Goal: Task Accomplishment & Management: Manage account settings

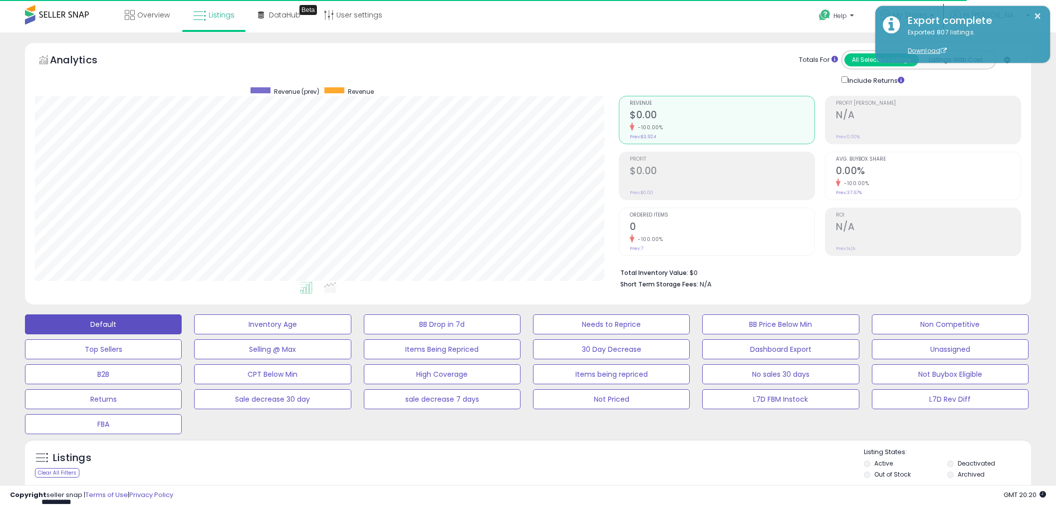
select select "**"
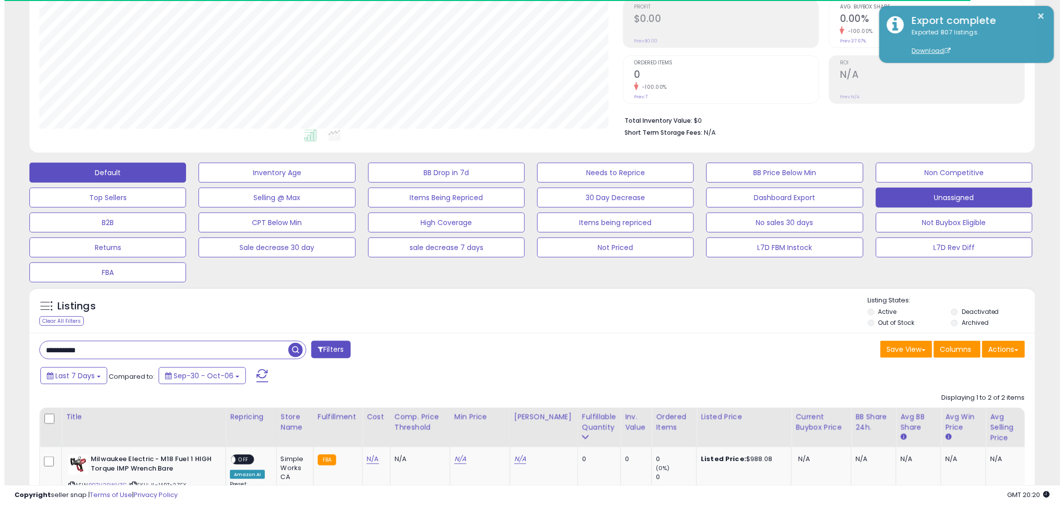
scroll to position [205, 584]
click at [896, 201] on button "Unassigned" at bounding box center [950, 198] width 157 height 20
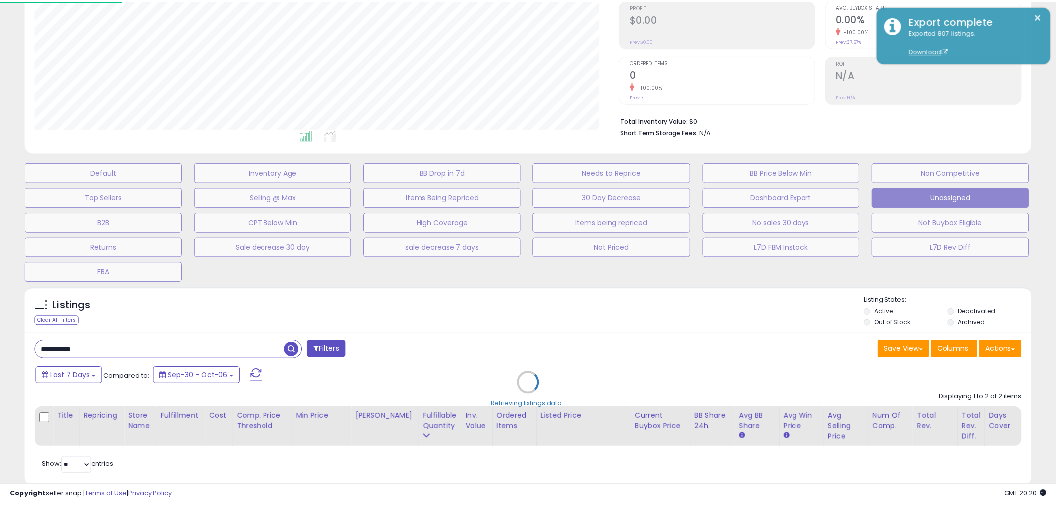
scroll to position [205, 589]
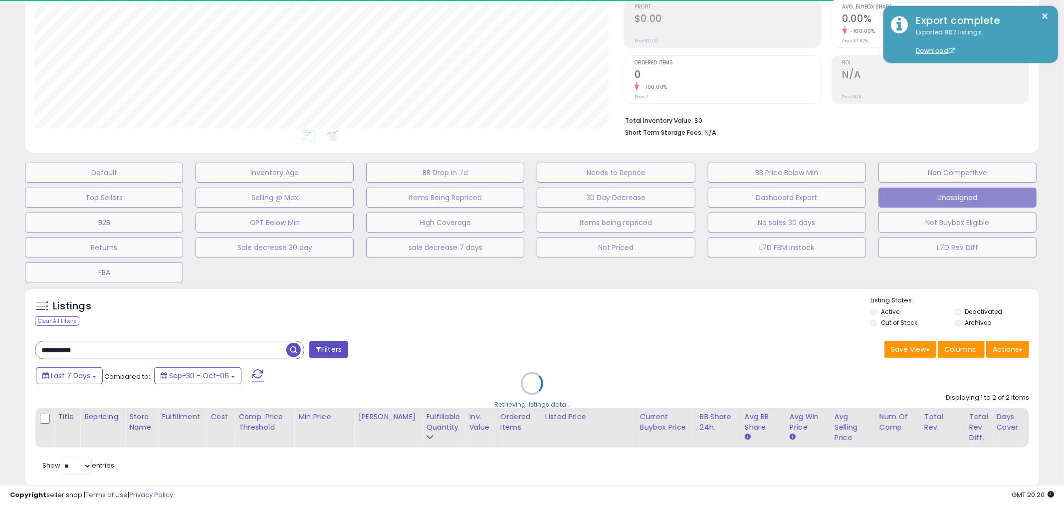
select select "**"
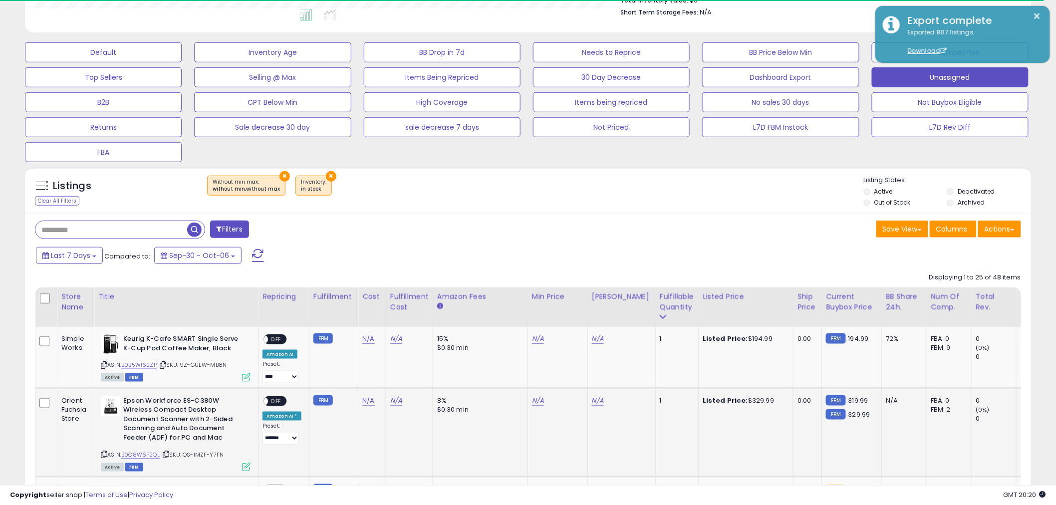
scroll to position [429, 0]
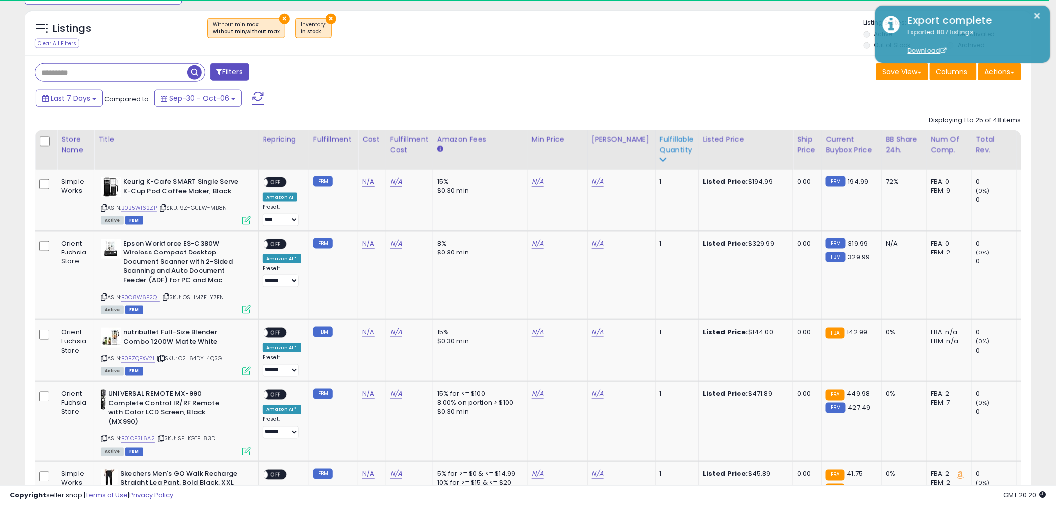
click at [666, 161] on div "Fulfillable Quantity" at bounding box center [677, 149] width 34 height 31
click at [667, 140] on div "Fulfillable Quantity" at bounding box center [677, 144] width 34 height 21
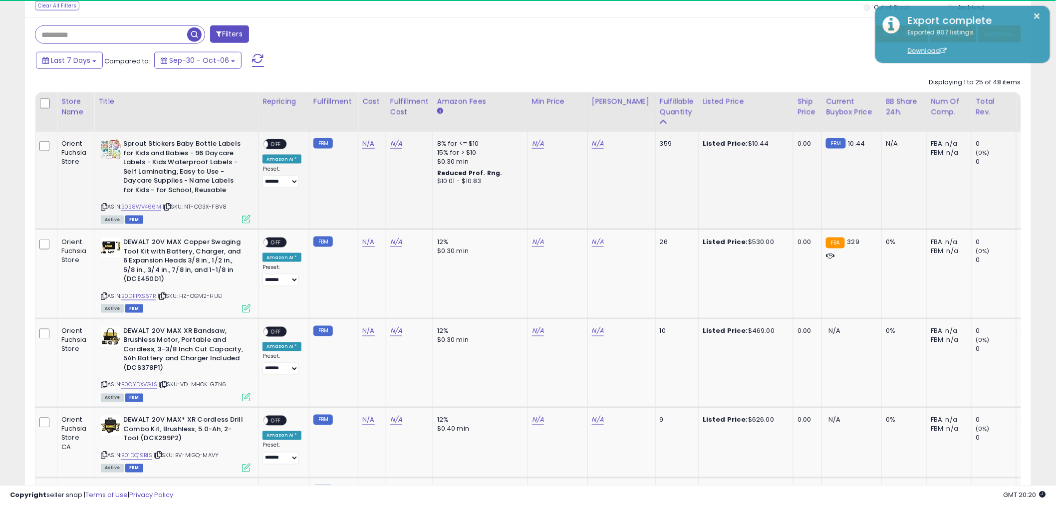
scroll to position [484, 0]
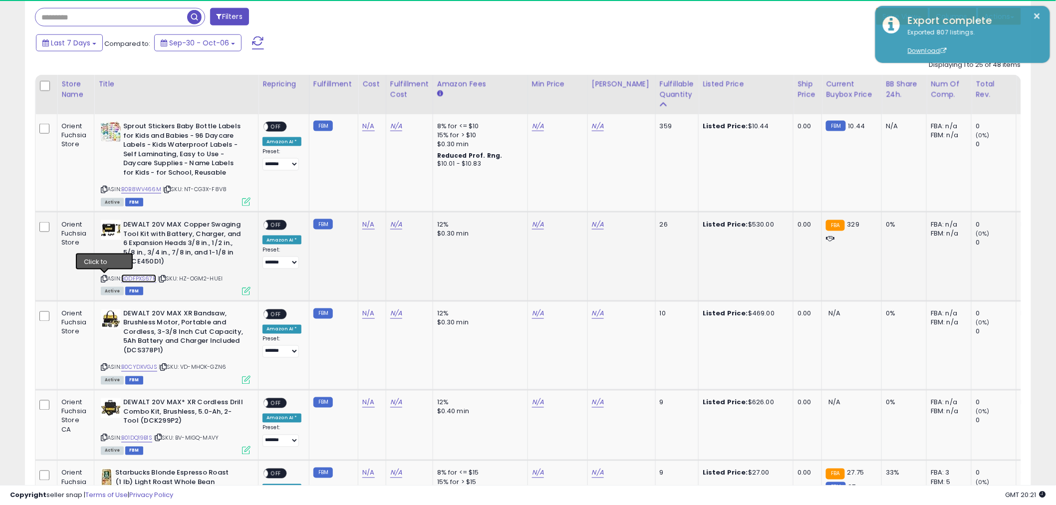
click at [139, 281] on link "B0DFPXS67R" at bounding box center [138, 278] width 35 height 8
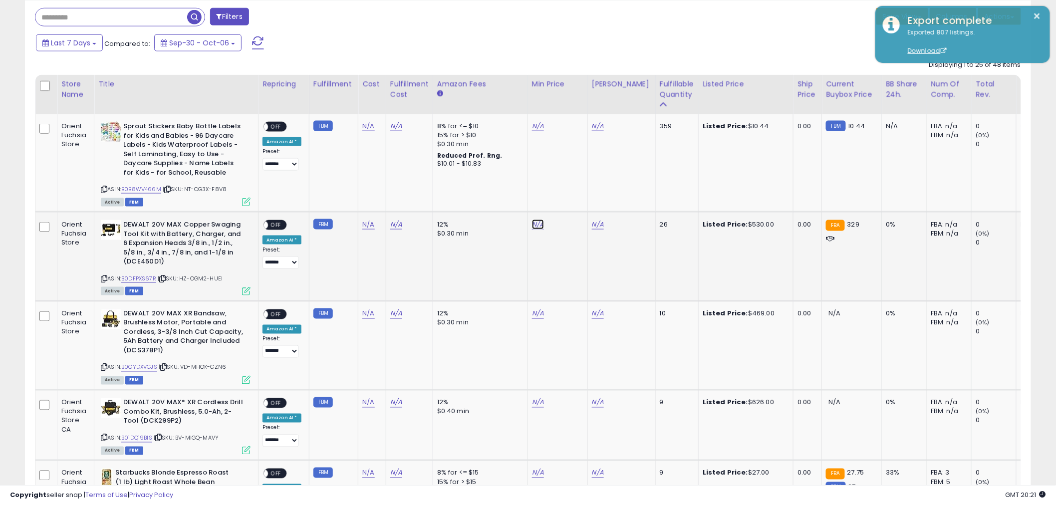
click at [535, 225] on link "N/A" at bounding box center [538, 225] width 12 height 10
type input "***"
click button "submit" at bounding box center [562, 189] width 17 height 15
click at [105, 276] on icon at bounding box center [104, 278] width 6 height 5
click at [536, 220] on div "480.00 Disable auto adjust min" at bounding box center [556, 240] width 48 height 40
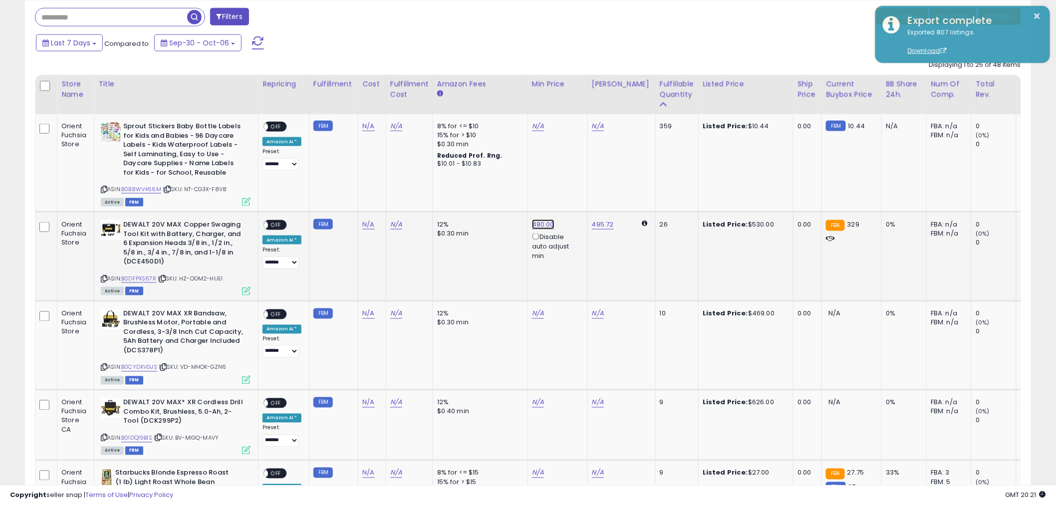
click at [539, 223] on link "480.00" at bounding box center [543, 225] width 22 height 10
drag, startPoint x: 524, startPoint y: 195, endPoint x: 419, endPoint y: 197, distance: 104.8
type input "***"
click button "submit" at bounding box center [567, 189] width 17 height 15
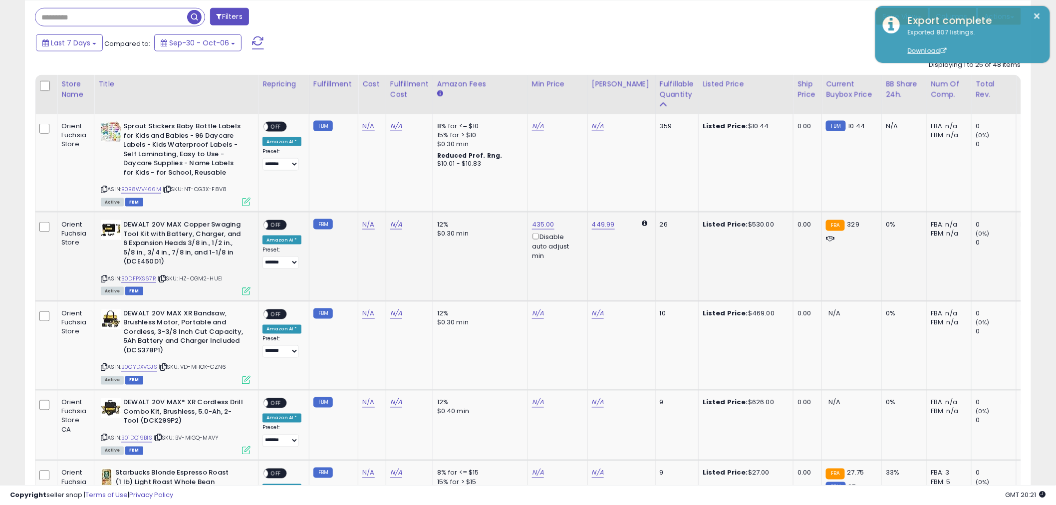
click at [281, 226] on span "OFF" at bounding box center [276, 225] width 16 height 8
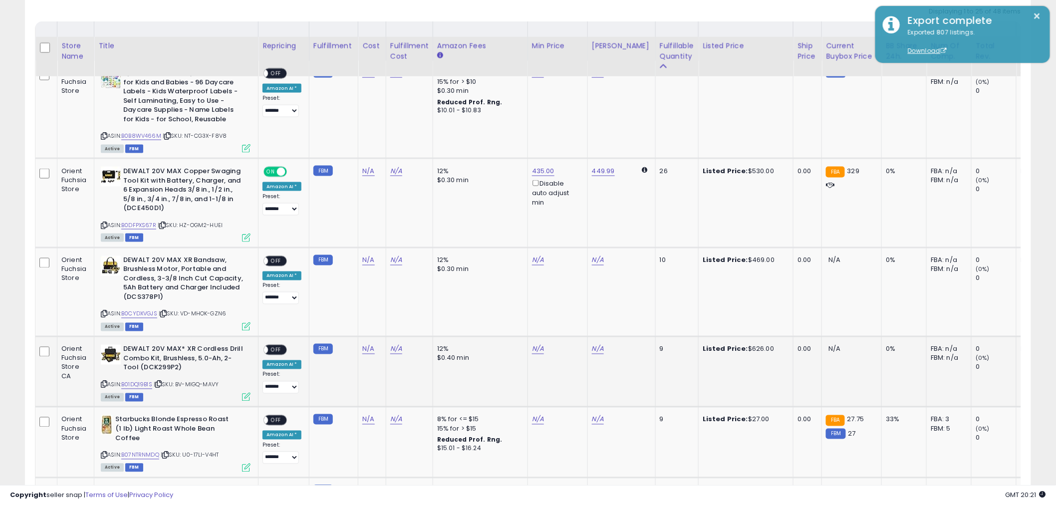
scroll to position [595, 0]
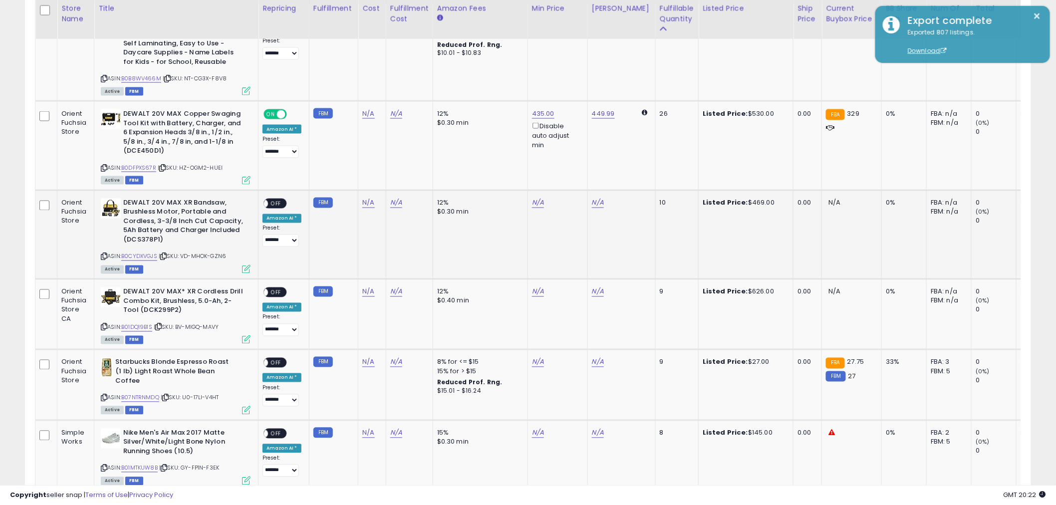
click at [102, 254] on icon at bounding box center [104, 256] width 6 height 5
click at [539, 202] on link "N/A" at bounding box center [538, 203] width 12 height 10
type input "***"
click button "submit" at bounding box center [562, 167] width 17 height 15
click at [282, 205] on span "OFF" at bounding box center [276, 203] width 16 height 8
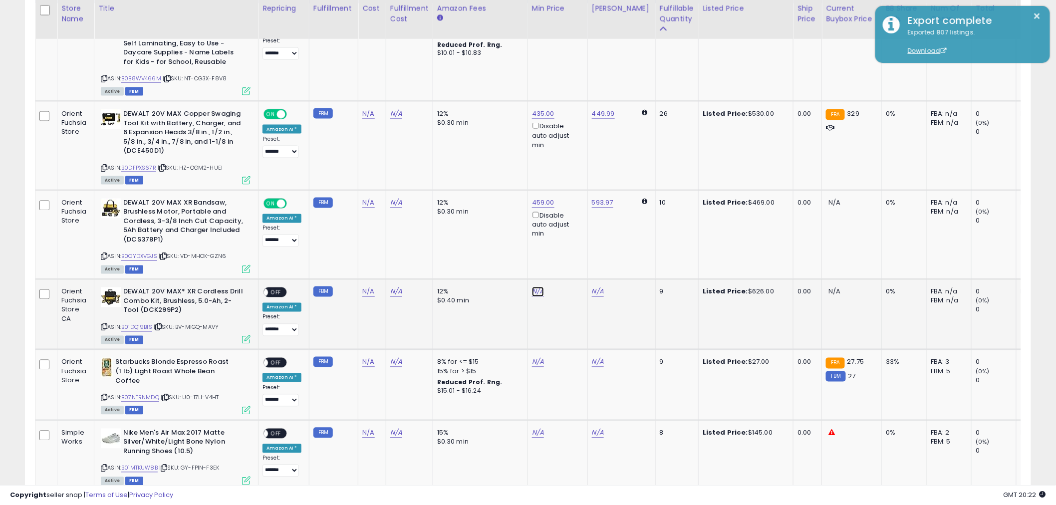
click at [534, 290] on link "N/A" at bounding box center [538, 292] width 12 height 10
click at [106, 325] on icon at bounding box center [104, 326] width 6 height 5
click at [507, 258] on input "number" at bounding box center [506, 256] width 89 height 17
type input "***"
click button "submit" at bounding box center [562, 255] width 17 height 15
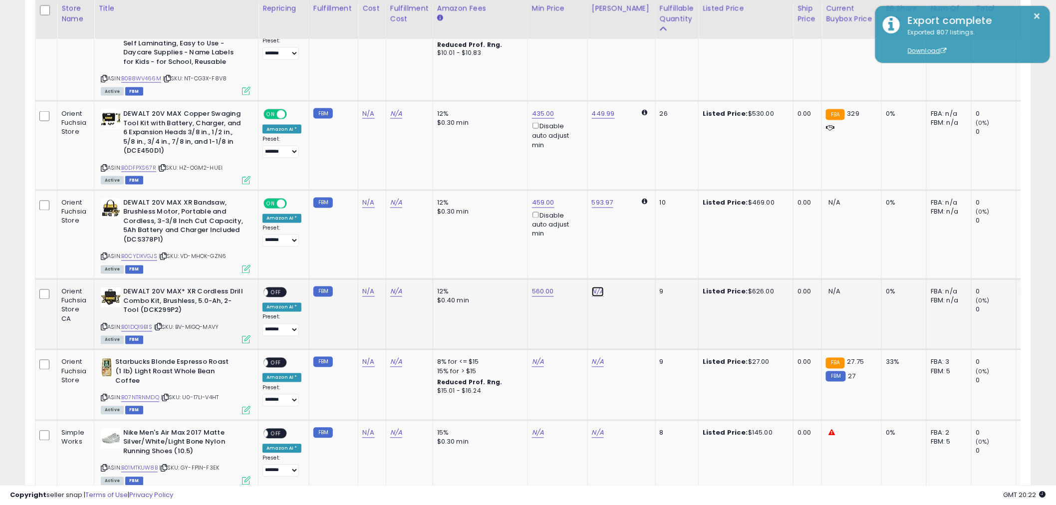
click at [594, 290] on link "N/A" at bounding box center [598, 292] width 12 height 10
type input "*"
type input "***"
click button "submit" at bounding box center [622, 255] width 17 height 15
click at [276, 293] on span "OFF" at bounding box center [276, 292] width 16 height 8
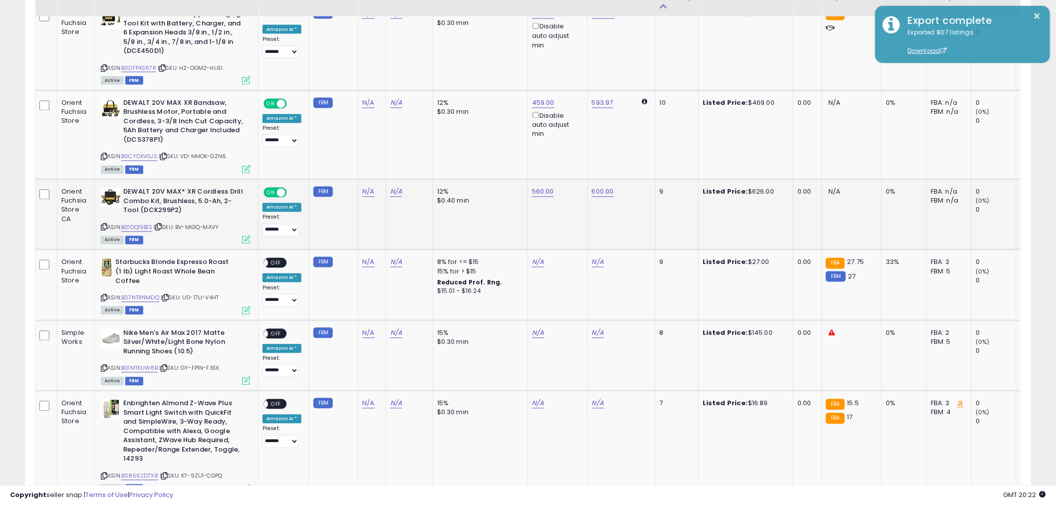
scroll to position [651, 0]
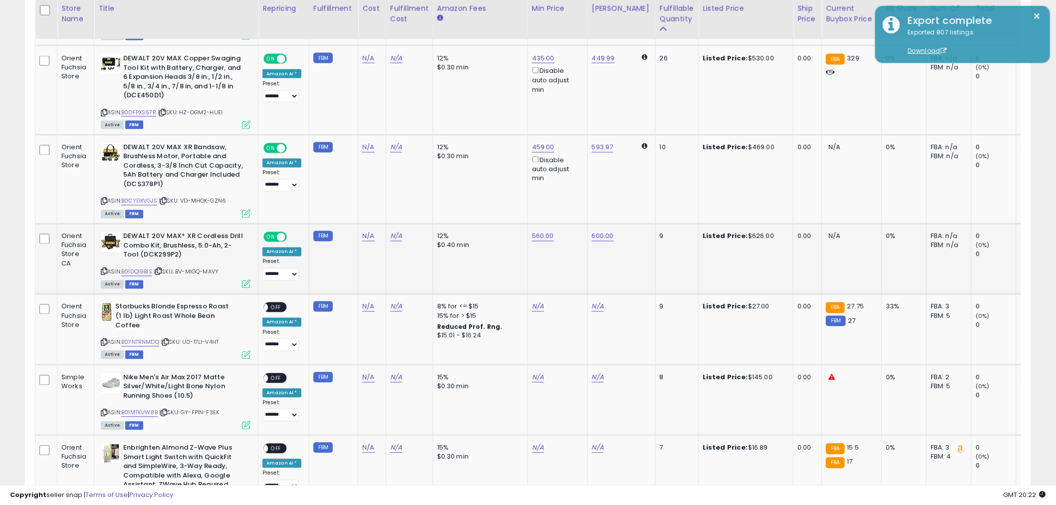
click at [102, 271] on icon at bounding box center [104, 271] width 6 height 5
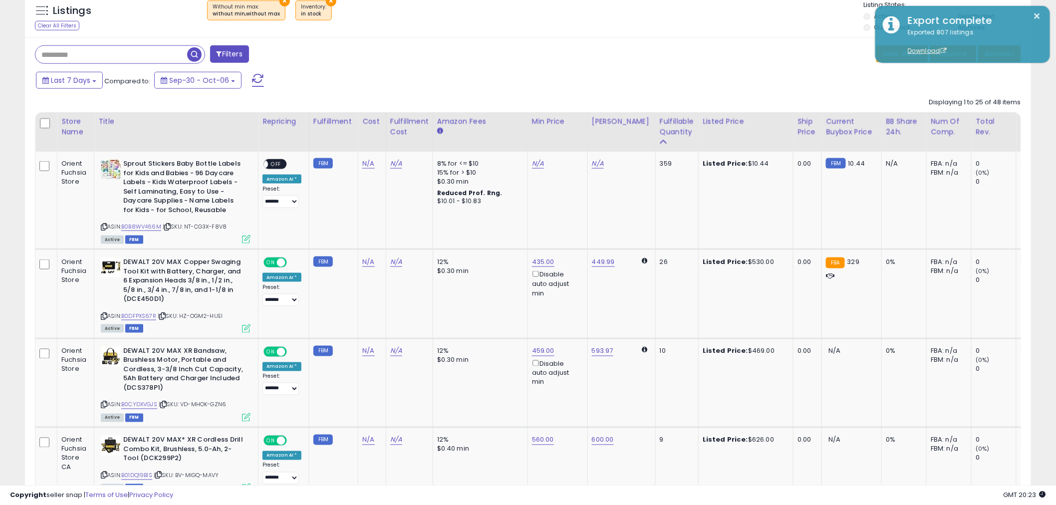
scroll to position [373, 0]
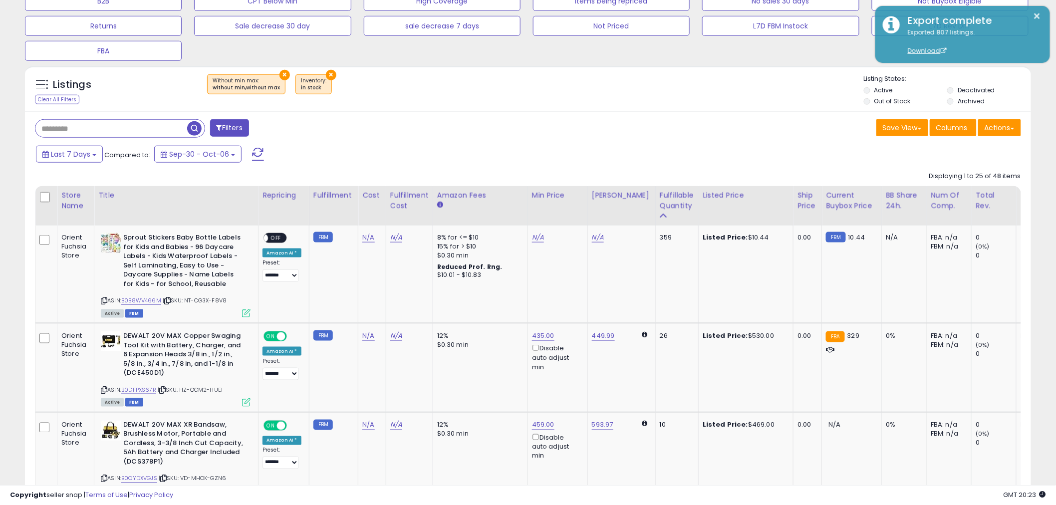
click at [163, 127] on input "text" at bounding box center [111, 128] width 152 height 17
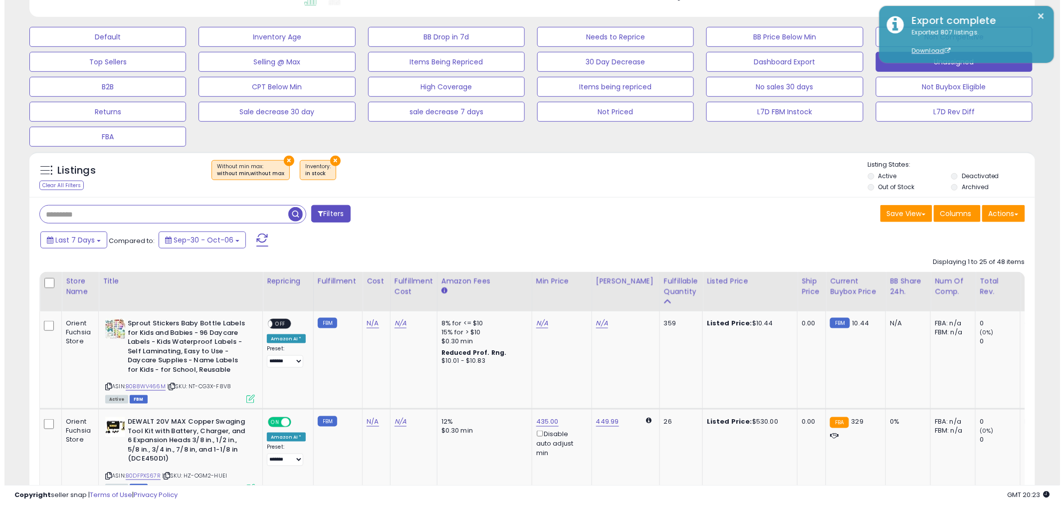
scroll to position [152, 0]
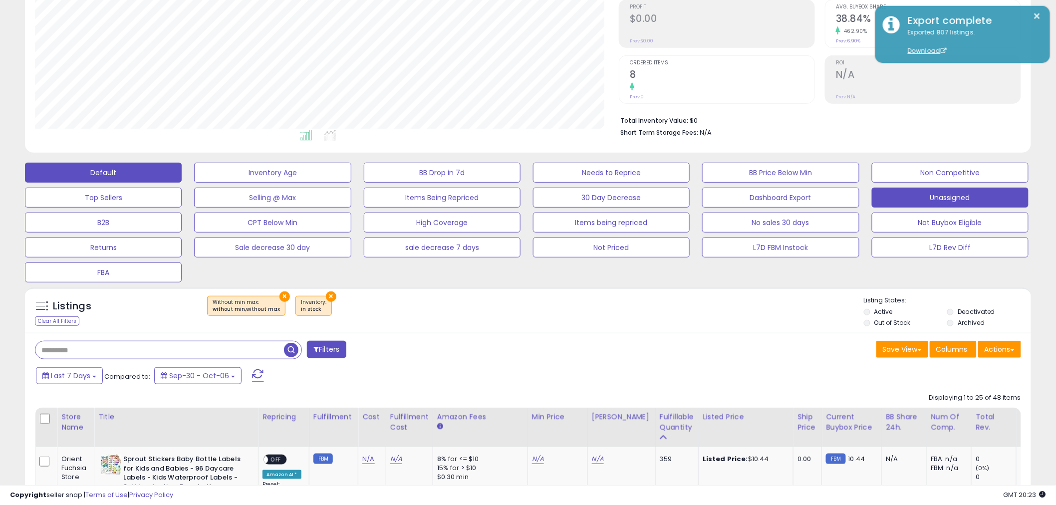
click at [84, 170] on button "Default" at bounding box center [103, 173] width 157 height 20
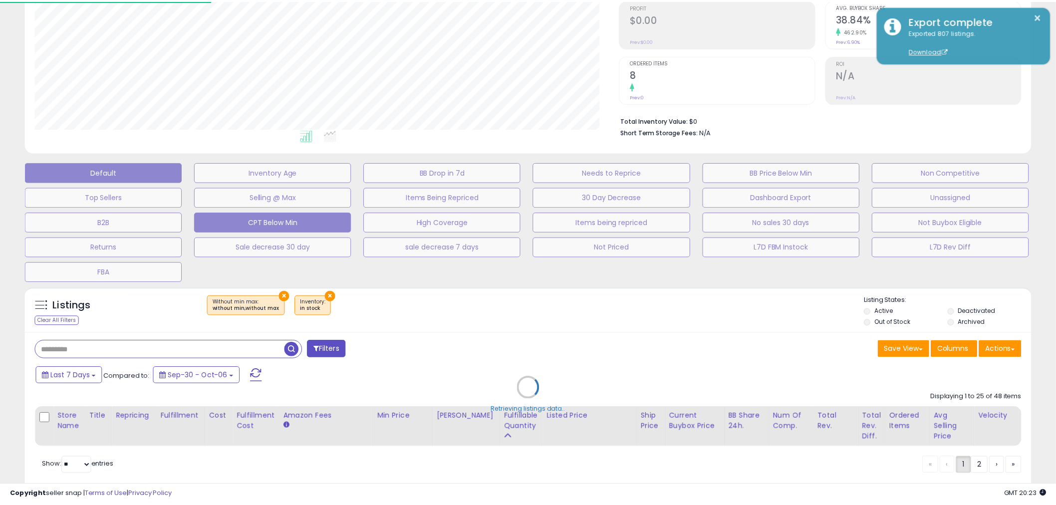
scroll to position [205, 589]
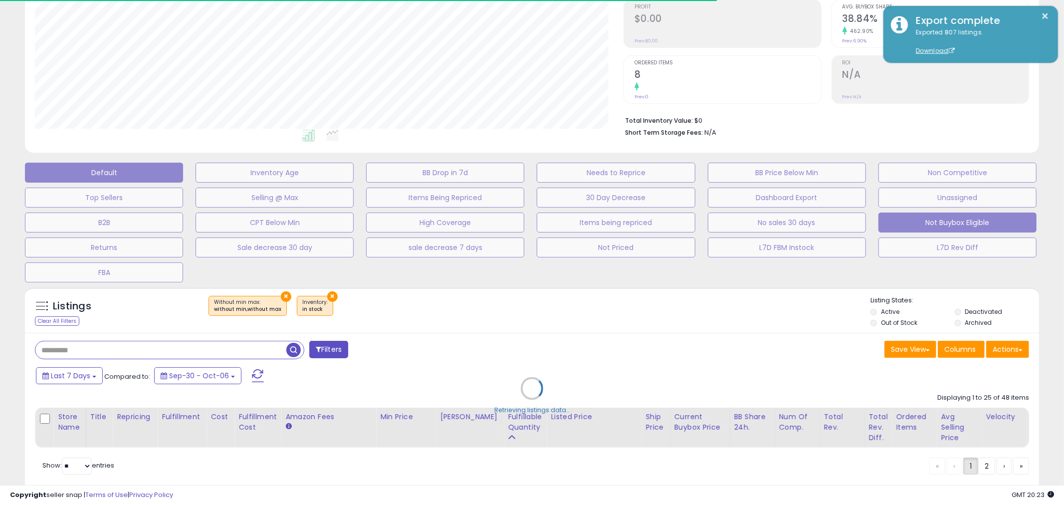
select select "**"
